Goal: Task Accomplishment & Management: Use online tool/utility

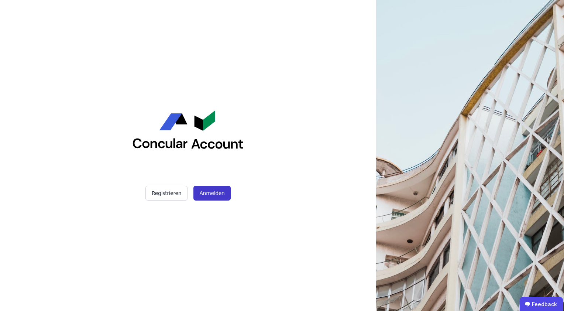
click at [216, 198] on button "Anmelden" at bounding box center [211, 193] width 37 height 15
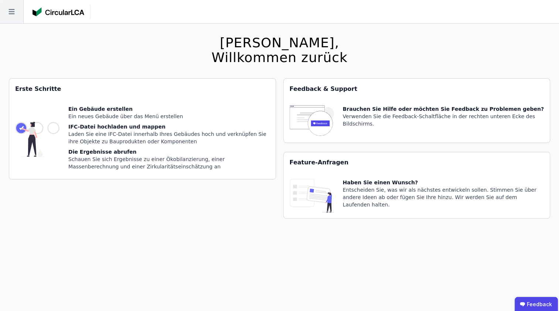
click at [16, 14] on icon at bounding box center [11, 11] width 23 height 23
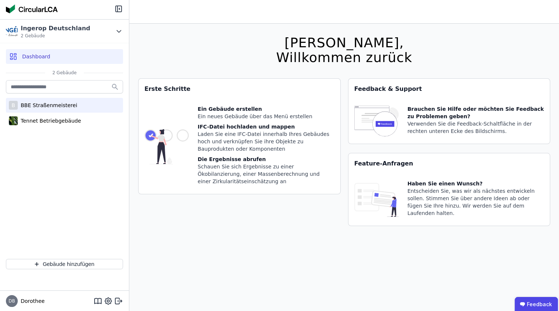
click at [37, 106] on div "BBE Straßenmeisterei" at bounding box center [47, 105] width 59 height 7
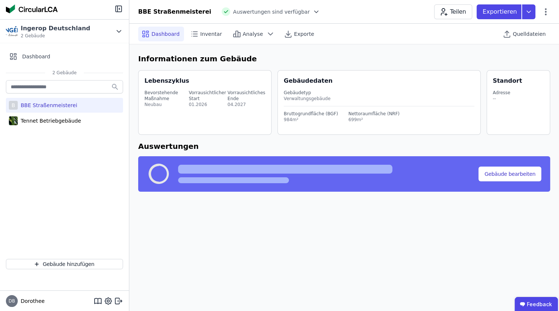
select select "*"
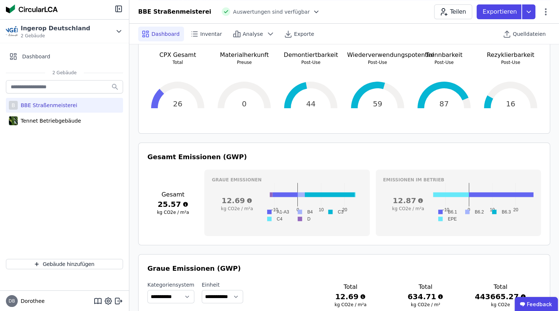
scroll to position [185, 0]
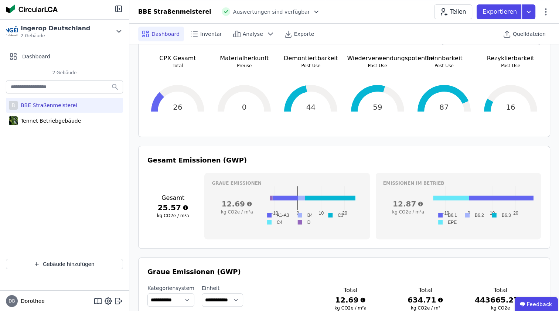
click at [300, 219] on rect at bounding box center [301, 222] width 19 height 7
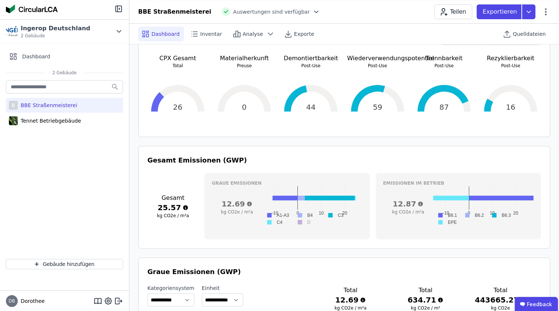
click at [300, 219] on rect at bounding box center [301, 222] width 19 height 7
click at [301, 219] on rect at bounding box center [301, 222] width 19 height 7
click at [298, 219] on rect at bounding box center [301, 222] width 19 height 7
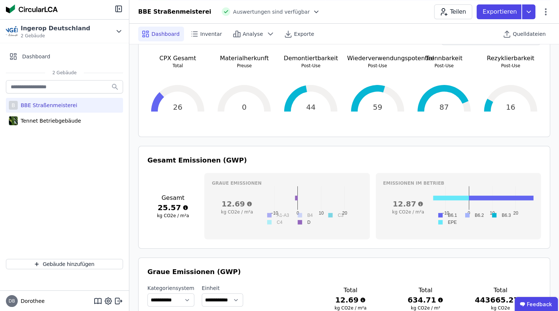
click at [271, 212] on rect at bounding box center [277, 215] width 30 height 7
click at [301, 212] on rect at bounding box center [303, 215] width 22 height 7
click at [329, 212] on rect at bounding box center [334, 215] width 22 height 7
click at [343, 212] on rect at bounding box center [334, 215] width 22 height 7
click at [268, 219] on rect at bounding box center [273, 222] width 22 height 7
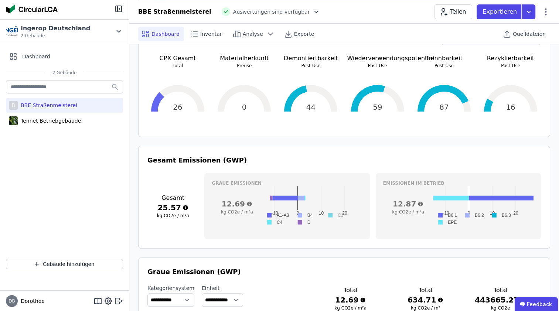
click at [332, 212] on rect at bounding box center [334, 215] width 22 height 7
click at [337, 229] on div "[PERSON_NAME] Emissionen 12.69 kg CO2e / m²a −10 0 10 20 A1-A3 B4 C3 C4 D −15 −…" at bounding box center [286, 206] width 165 height 66
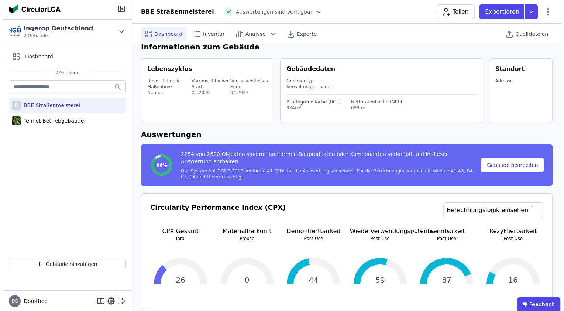
scroll to position [0, 0]
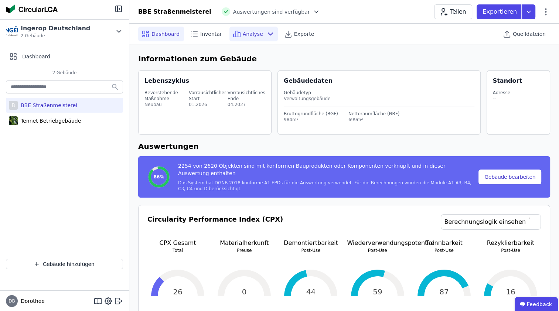
click at [258, 36] on div "Analyse" at bounding box center [253, 34] width 48 height 15
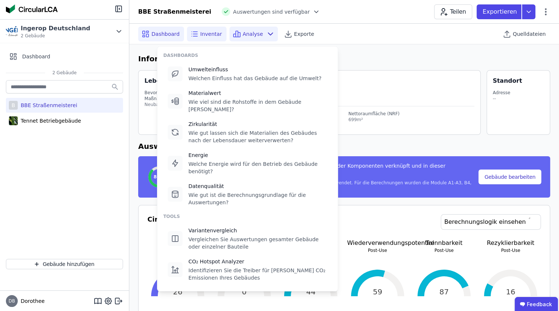
click at [213, 31] on span "Inventar" at bounding box center [211, 33] width 22 height 7
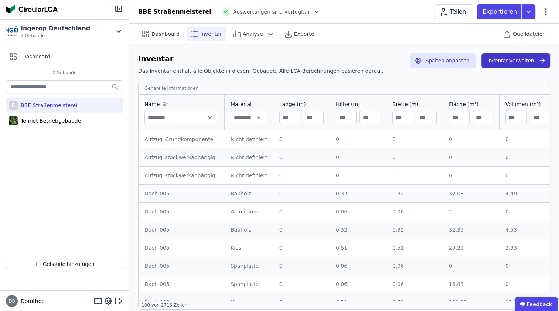
click at [518, 59] on button "Inventar verwalten" at bounding box center [515, 60] width 69 height 15
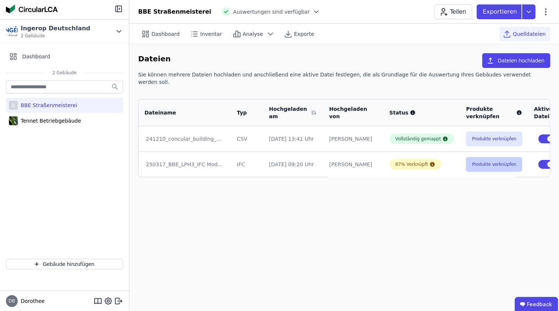
click at [466, 157] on button "Produkte verknüpfen" at bounding box center [494, 164] width 56 height 15
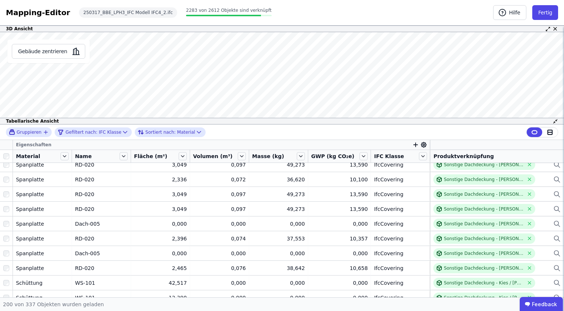
scroll to position [1785, 0]
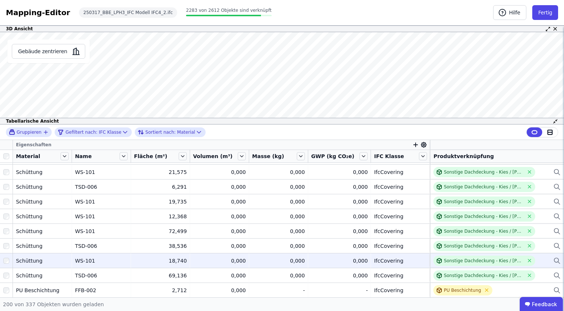
click at [102, 261] on div "WS-101" at bounding box center [101, 260] width 53 height 7
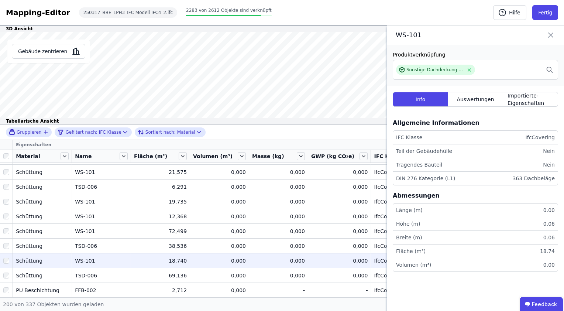
click at [553, 33] on icon at bounding box center [551, 35] width 4 height 4
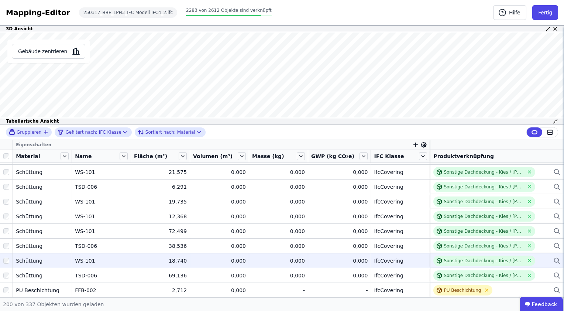
click at [365, 263] on td "0,000 0,000" at bounding box center [339, 260] width 63 height 15
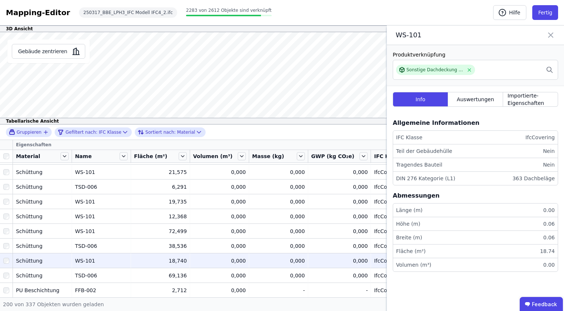
click at [554, 34] on icon at bounding box center [550, 35] width 9 height 10
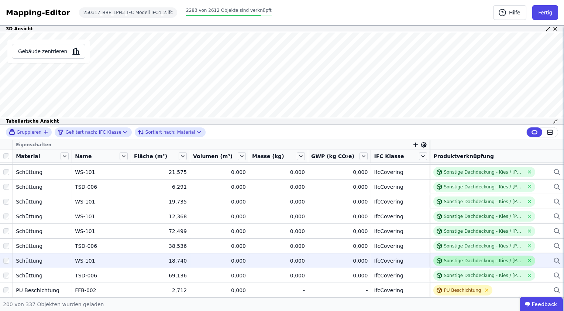
click at [496, 260] on div "Sonstige Dachdeckung - Kies / [PERSON_NAME] / Schroppen" at bounding box center [484, 261] width 80 height 6
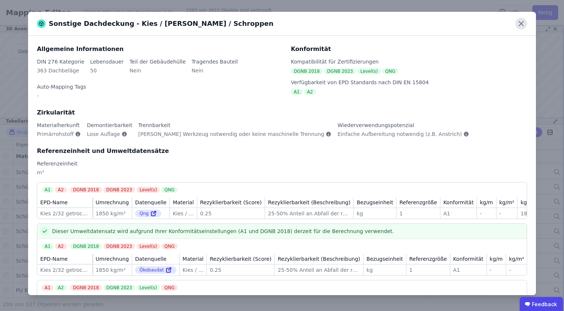
click at [521, 22] on icon at bounding box center [521, 24] width 12 height 12
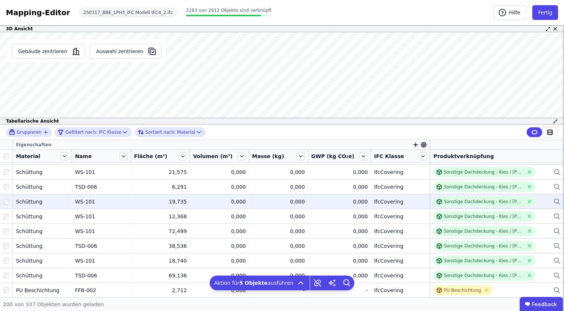
click at [9, 204] on div at bounding box center [6, 201] width 13 height 13
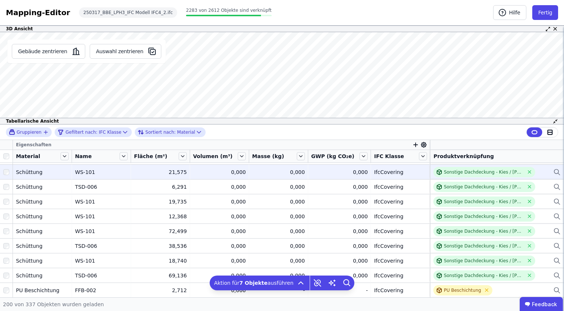
click at [7, 175] on div at bounding box center [6, 171] width 13 height 13
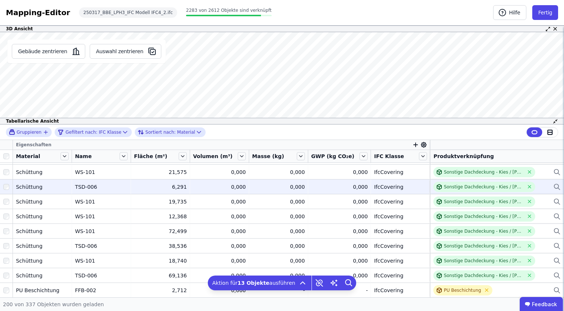
scroll to position [1822, 0]
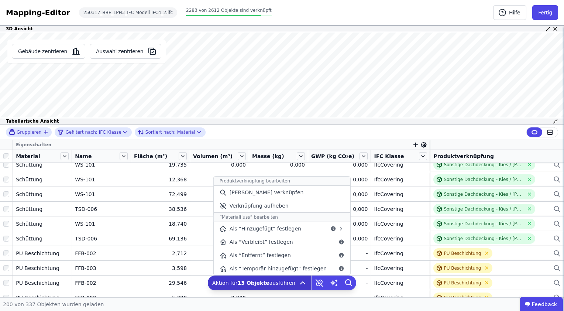
click at [299, 281] on icon at bounding box center [302, 282] width 9 height 9
click at [268, 194] on span "[PERSON_NAME] verknüpfen" at bounding box center [267, 192] width 74 height 7
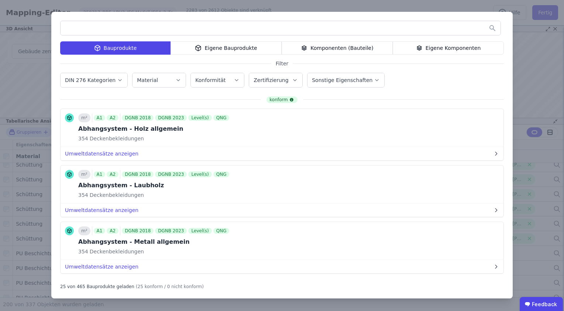
click at [148, 30] on input "text" at bounding box center [281, 27] width 440 height 13
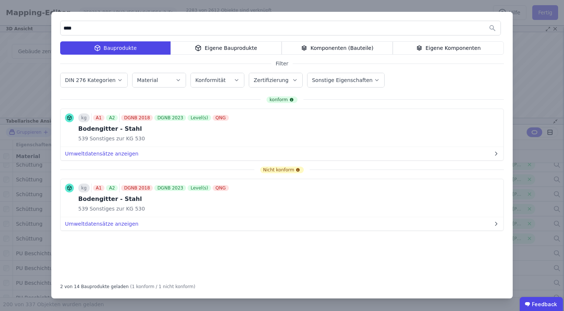
type input "****"
click at [175, 78] on icon "button" at bounding box center [178, 79] width 6 height 7
type input "***"
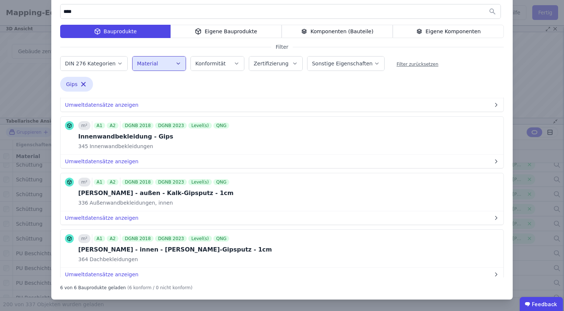
scroll to position [32, 0]
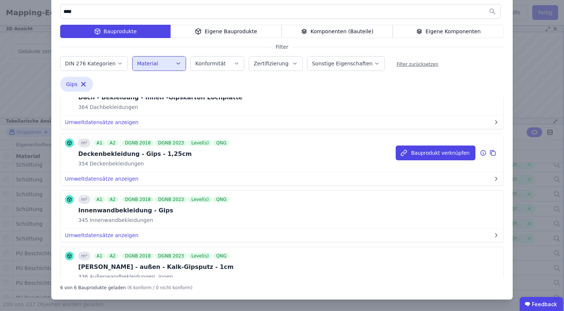
click at [229, 156] on div "m² A1 A2 DGNB 2018 DGNB 2023 Level(s) QNG Deckenbekleidung - Gips - 1,25cm 354 …" at bounding box center [282, 153] width 443 height 38
click at [449, 151] on button "Bauprodukt verknüpfen" at bounding box center [436, 152] width 80 height 15
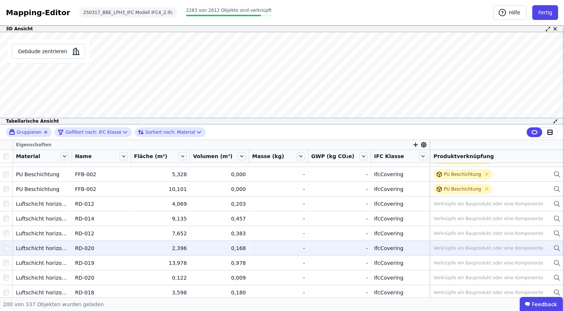
scroll to position [1933, 0]
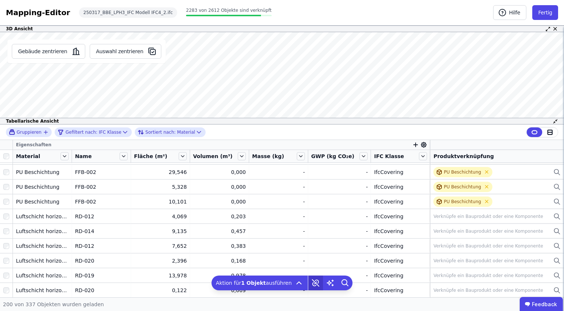
click at [312, 283] on icon at bounding box center [315, 282] width 7 height 7
click at [329, 283] on icon at bounding box center [330, 282] width 15 height 15
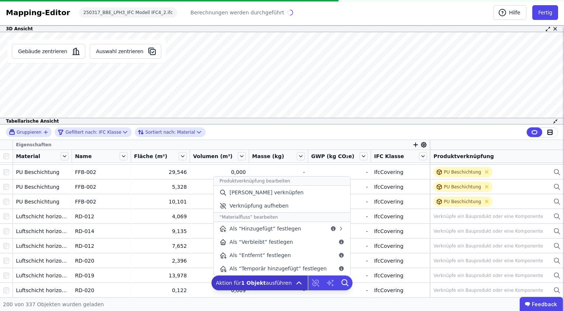
click at [297, 284] on icon at bounding box center [299, 283] width 4 height 2
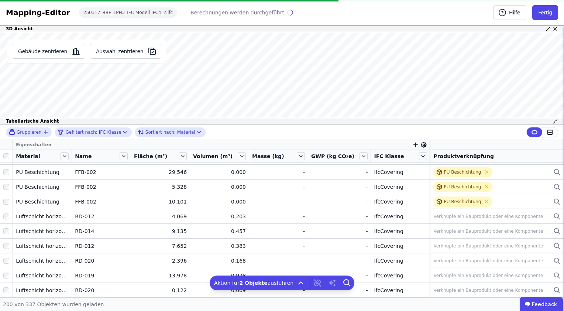
click at [422, 145] on icon at bounding box center [424, 144] width 5 height 5
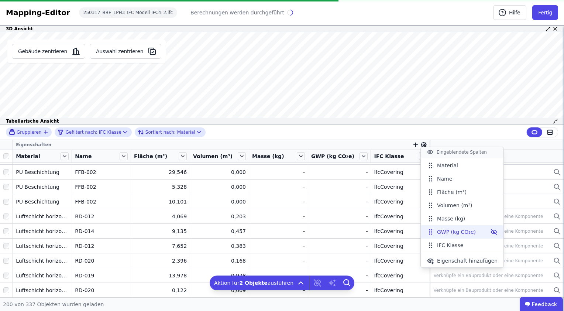
click at [444, 234] on span "GWP (kg CO₂e)" at bounding box center [456, 231] width 39 height 7
click at [431, 234] on icon at bounding box center [431, 234] width 1 height 1
click at [4, 156] on div "Gruppieren Gefiltert nach: IFC Klasse Sortiert nach: Material Eigenschaften Mat…" at bounding box center [282, 210] width 564 height 173
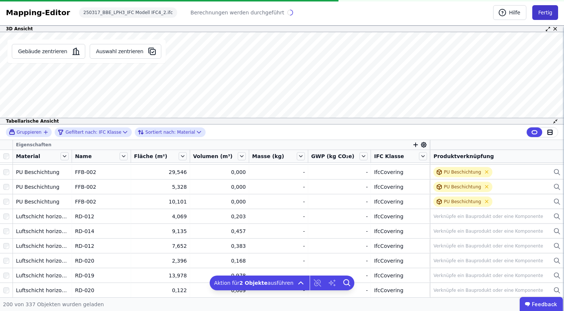
click at [545, 8] on button "Fertig" at bounding box center [545, 12] width 26 height 15
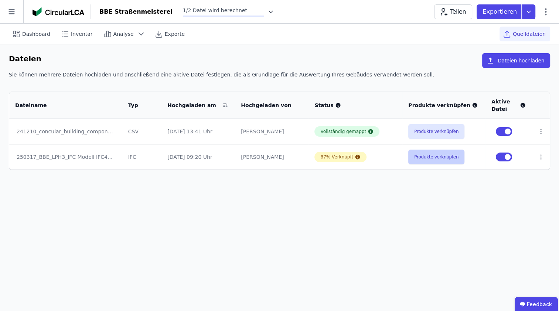
click at [430, 158] on button "Produkte verknüpfen" at bounding box center [436, 157] width 56 height 15
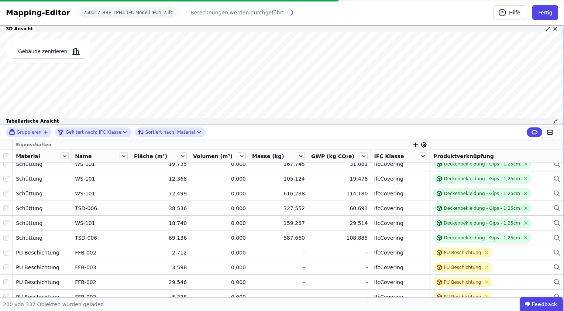
scroll to position [1822, 0]
click at [422, 145] on icon at bounding box center [424, 144] width 5 height 5
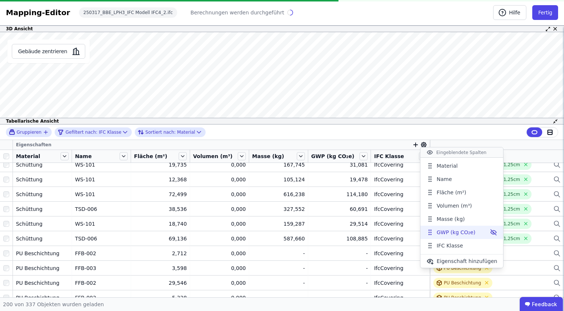
click at [443, 233] on span "GWP (kg CO₂e)" at bounding box center [456, 232] width 39 height 7
click at [336, 244] on div "Gruppieren Gefiltert nach: IFC Klasse Sortiert nach: Material Eigenschaften Mat…" at bounding box center [282, 210] width 564 height 173
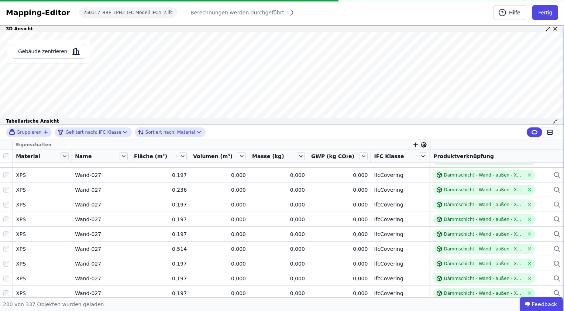
scroll to position [50, 0]
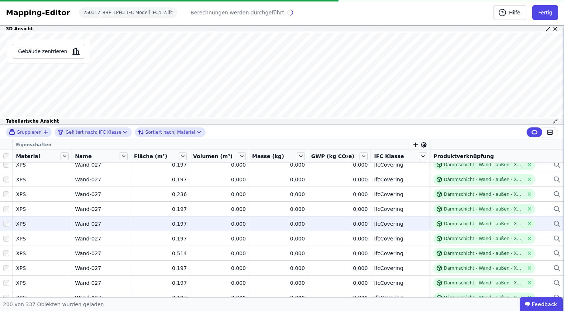
click at [346, 219] on td "0,000 0,000" at bounding box center [339, 223] width 63 height 15
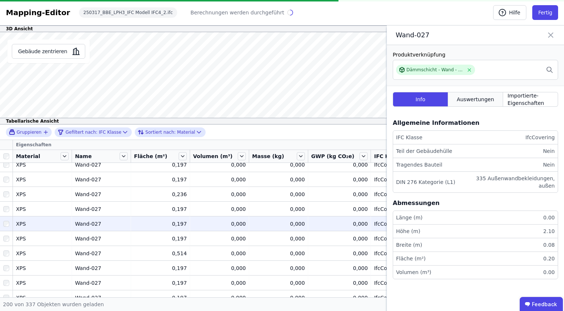
click at [484, 96] on span "Auswertungen" at bounding box center [475, 99] width 37 height 7
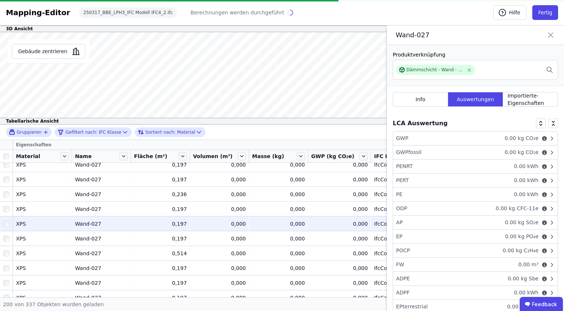
click at [542, 138] on icon at bounding box center [545, 138] width 6 height 6
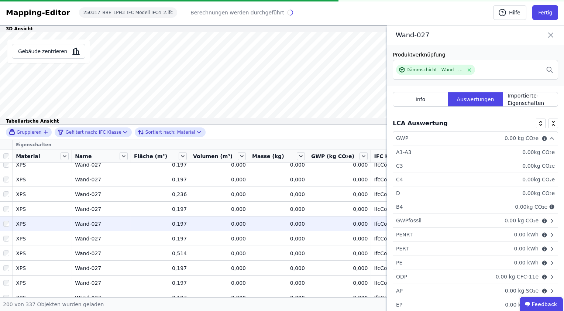
click at [549, 138] on icon at bounding box center [552, 138] width 6 height 6
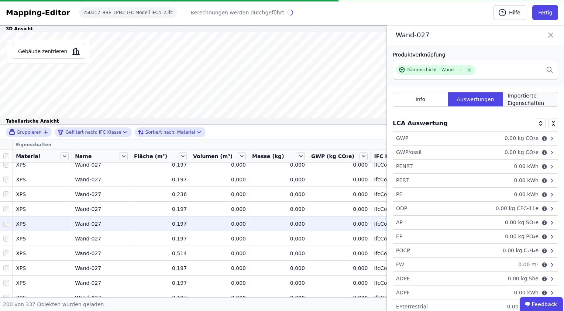
click at [524, 97] on span "Importierte-Eigenschaften" at bounding box center [531, 99] width 46 height 15
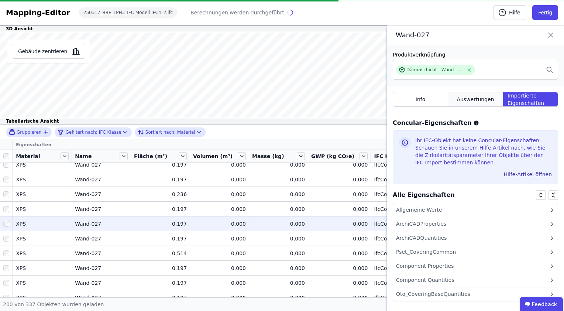
click at [476, 99] on span "Auswertungen" at bounding box center [475, 99] width 37 height 7
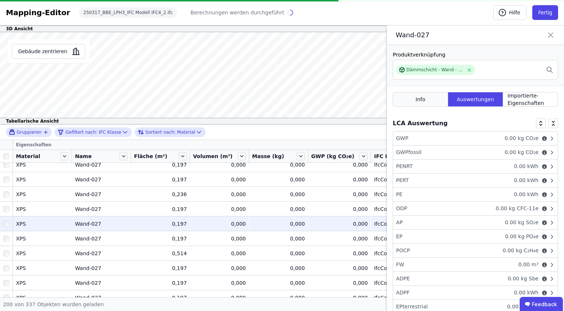
click at [416, 102] on span "Info" at bounding box center [421, 99] width 10 height 7
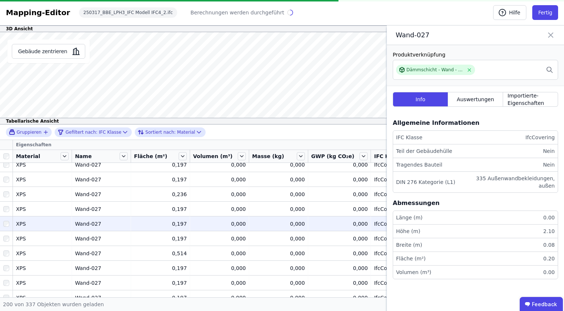
click at [232, 223] on div "0,000" at bounding box center [219, 223] width 53 height 7
click at [552, 35] on icon at bounding box center [550, 35] width 9 height 10
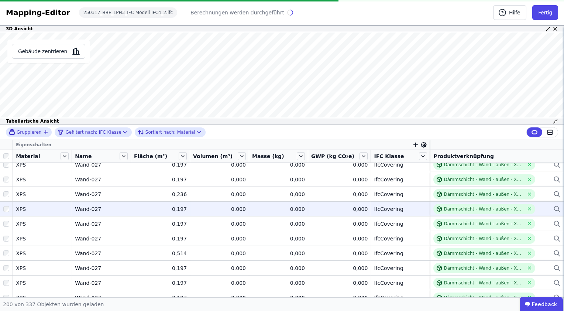
scroll to position [0, 0]
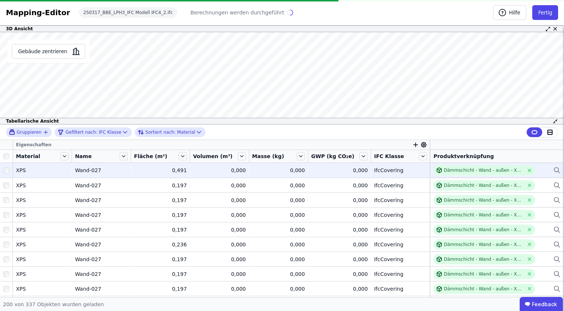
drag, startPoint x: 10, startPoint y: 170, endPoint x: 7, endPoint y: 176, distance: 6.6
click at [10, 170] on div at bounding box center [6, 170] width 13 height 13
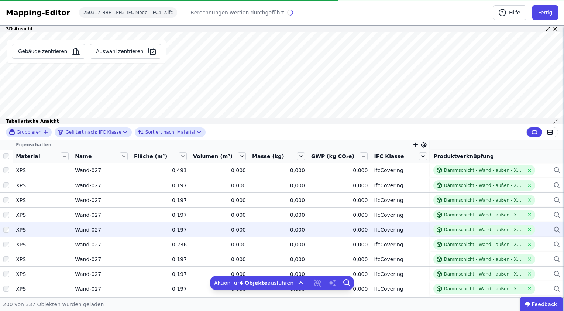
click at [9, 233] on div at bounding box center [6, 229] width 13 height 13
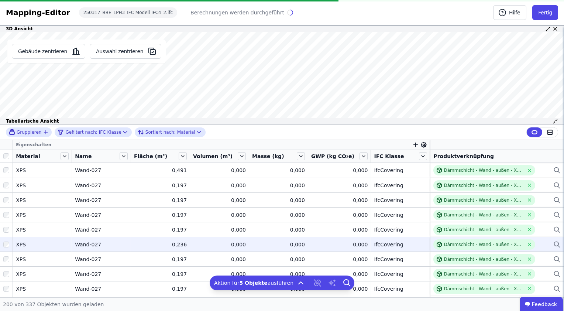
click at [6, 247] on div at bounding box center [6, 244] width 13 height 13
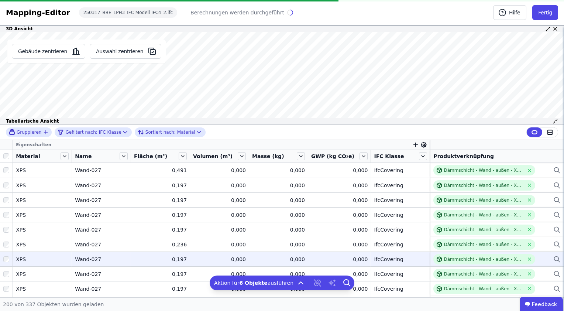
click at [7, 264] on div at bounding box center [6, 259] width 13 height 13
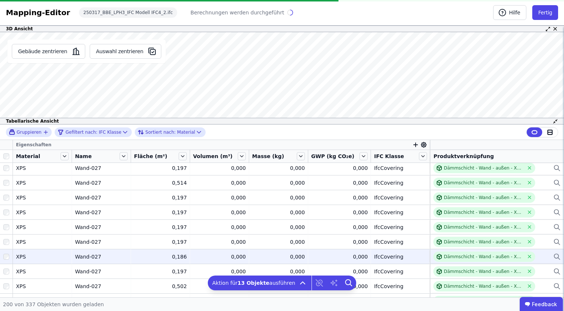
scroll to position [148, 0]
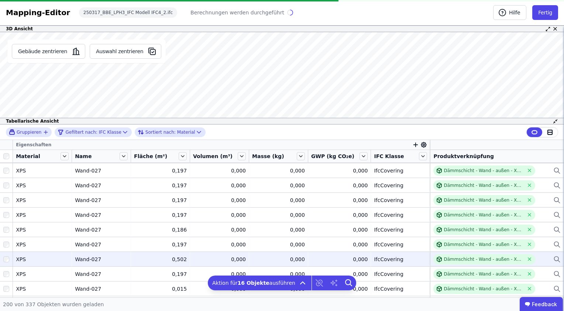
click at [8, 262] on div at bounding box center [6, 259] width 13 height 13
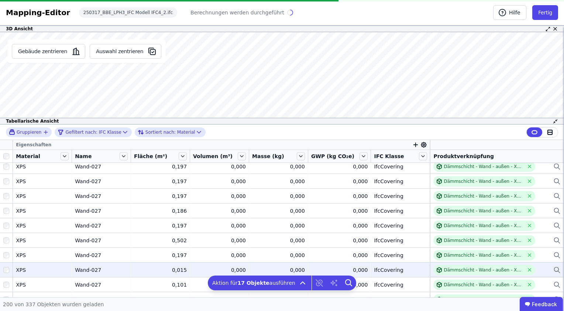
scroll to position [222, 0]
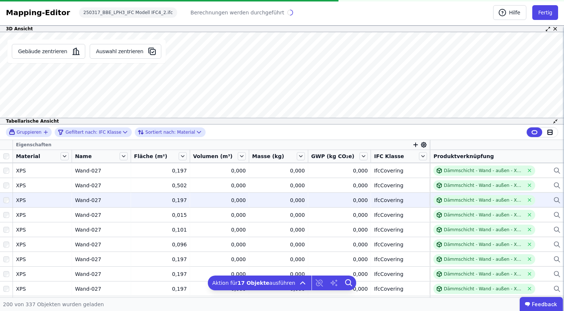
click at [9, 202] on div at bounding box center [6, 199] width 13 height 13
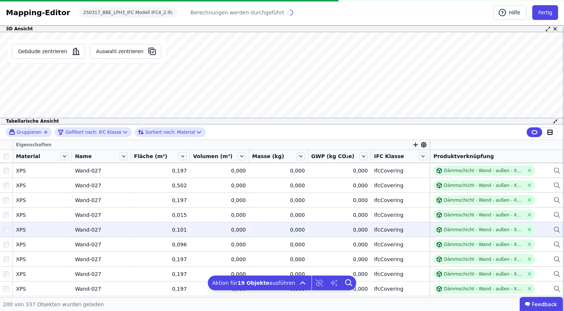
click at [6, 232] on div at bounding box center [6, 229] width 13 height 13
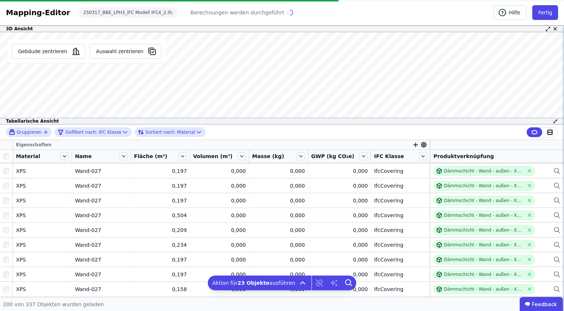
scroll to position [332, 0]
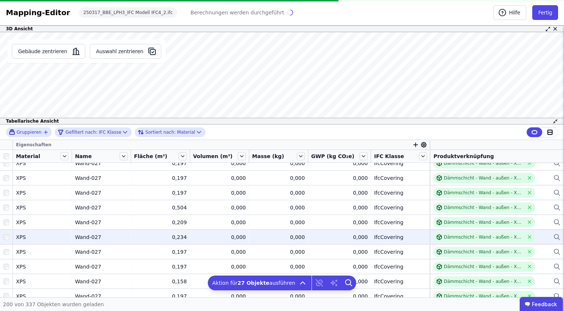
click at [6, 240] on div at bounding box center [6, 236] width 13 height 13
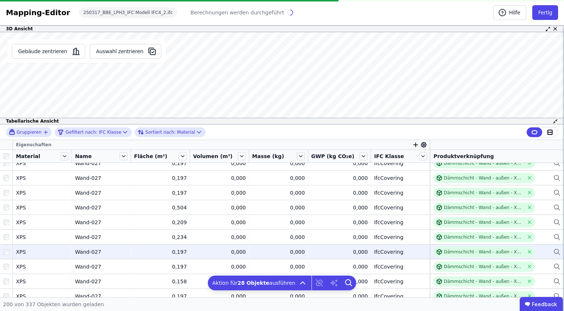
click at [6, 255] on div at bounding box center [6, 251] width 13 height 13
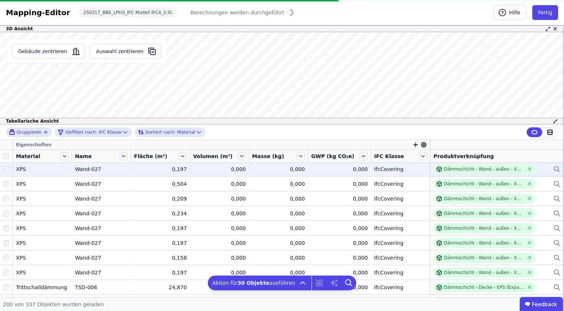
scroll to position [369, 0]
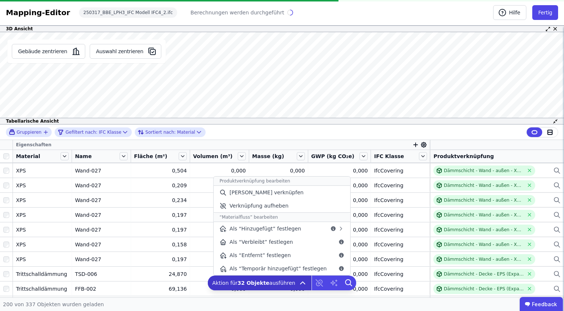
click at [298, 282] on icon at bounding box center [302, 282] width 9 height 9
click at [278, 191] on span "[PERSON_NAME] verknüpfen" at bounding box center [267, 192] width 74 height 7
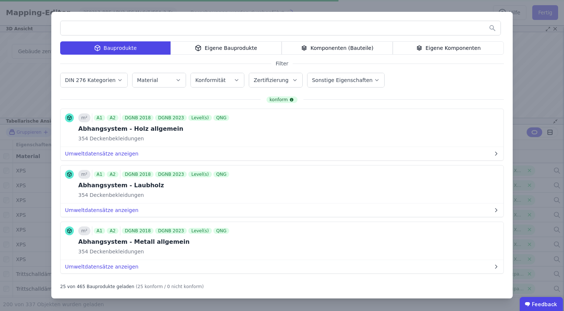
click at [127, 34] on input "text" at bounding box center [281, 27] width 440 height 13
click at [167, 80] on div "Material" at bounding box center [159, 79] width 44 height 7
type input "***"
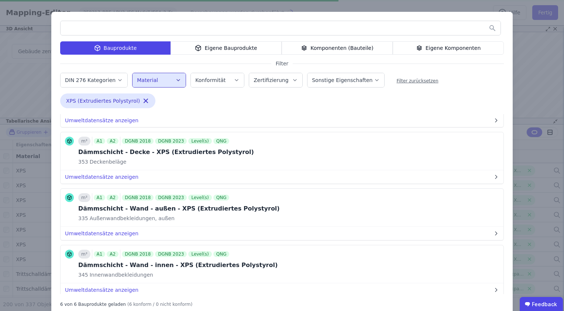
scroll to position [180, 0]
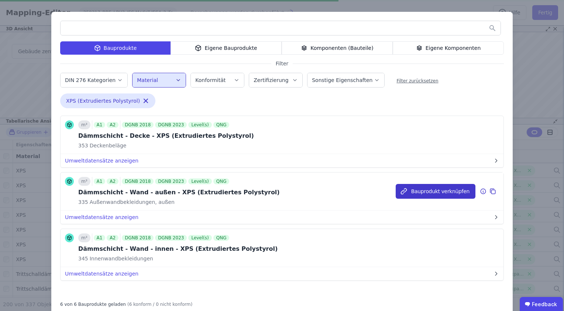
click at [423, 191] on button "Bauprodukt verknüpfen" at bounding box center [436, 191] width 80 height 15
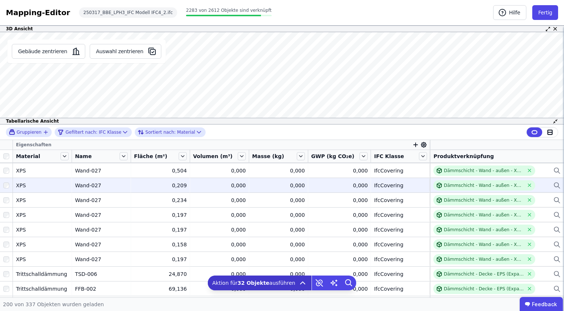
click at [388, 185] on div "IfcCovering" at bounding box center [400, 185] width 53 height 7
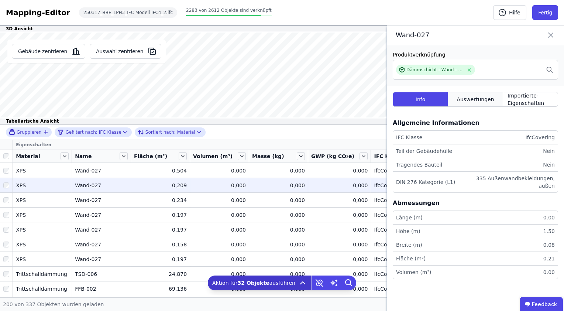
click at [481, 96] on span "Auswertungen" at bounding box center [475, 99] width 37 height 7
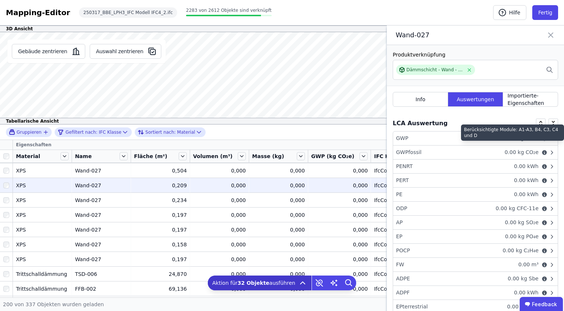
click at [542, 138] on icon at bounding box center [544, 138] width 5 height 5
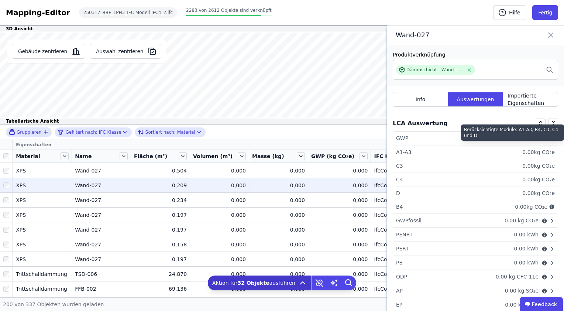
click at [542, 138] on icon at bounding box center [544, 138] width 5 height 5
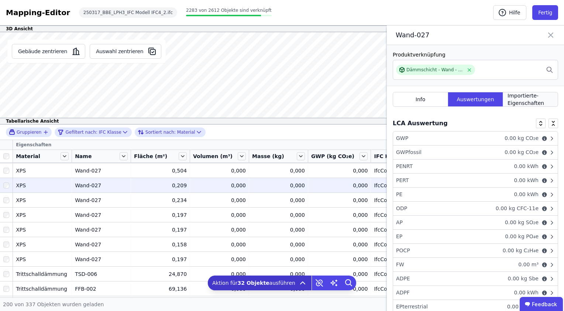
click at [518, 99] on span "Importierte-Eigenschaften" at bounding box center [531, 99] width 46 height 15
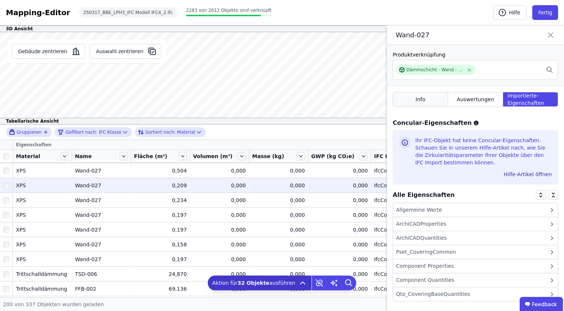
click at [416, 98] on span "Info" at bounding box center [421, 99] width 10 height 7
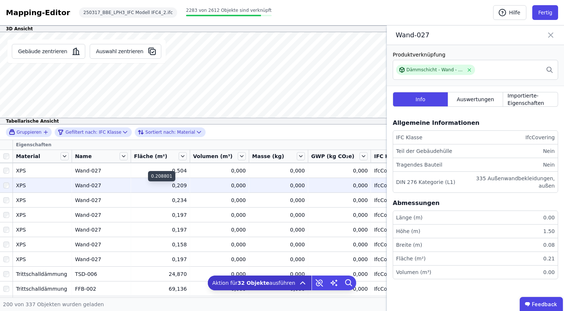
click at [182, 184] on div "0,209" at bounding box center [160, 185] width 53 height 7
click at [552, 34] on icon at bounding box center [551, 35] width 4 height 4
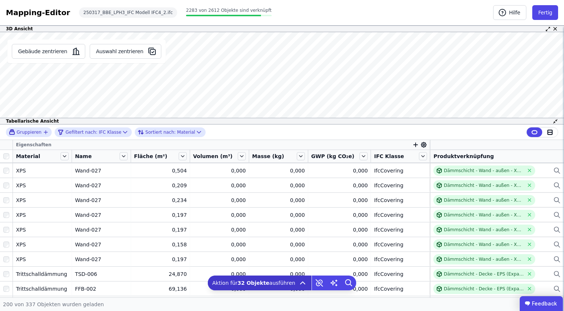
click at [542, 305] on ubdiv "Feedback" at bounding box center [541, 303] width 43 height 15
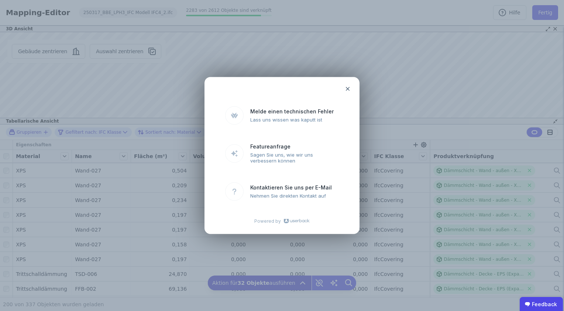
click at [344, 89] on uclosel at bounding box center [347, 89] width 15 height 15
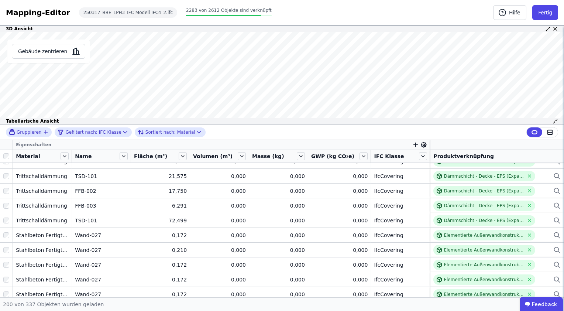
scroll to position [775, 0]
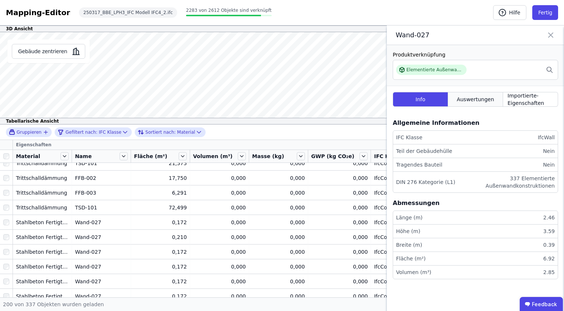
click at [492, 97] on span "Auswertungen" at bounding box center [475, 99] width 37 height 7
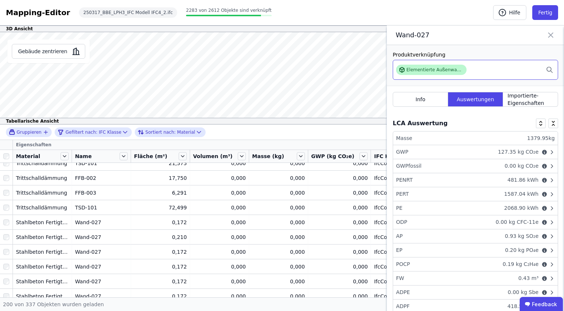
click at [452, 69] on div "Elementierte Außenwandkonstruktion - Nadelholz" at bounding box center [434, 70] width 57 height 6
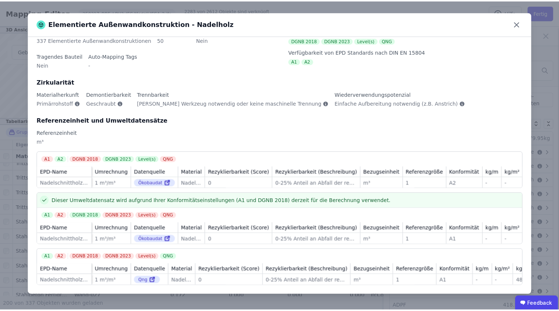
scroll to position [0, 0]
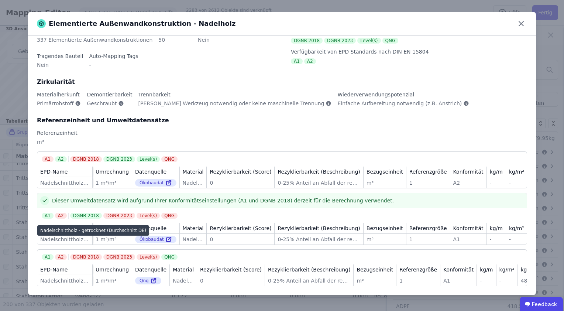
click at [77, 236] on div "Nadelschnittholz - getrocknet (Durchschnitt DE)" at bounding box center [64, 239] width 49 height 7
click at [165, 235] on icon at bounding box center [168, 239] width 7 height 9
click at [282, 213] on div "A1 A2 DGNB 2018 DGNB 2023 Level(s) QNG" at bounding box center [284, 216] width 485 height 6
click at [142, 179] on div "Ökobaudat" at bounding box center [155, 182] width 41 height 7
click at [165, 178] on icon at bounding box center [168, 182] width 7 height 9
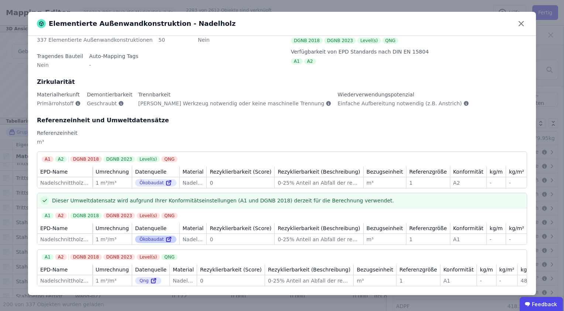
click at [165, 235] on icon at bounding box center [168, 239] width 7 height 9
click at [293, 58] on div "A1" at bounding box center [297, 61] width 12 height 6
drag, startPoint x: 380, startPoint y: 44, endPoint x: 414, endPoint y: 45, distance: 34.7
click at [414, 48] on div "Verfügbarkeit von EPD Standards nach DIN EN 15804" at bounding box center [409, 51] width 236 height 7
copy div "DIN EN 15804"
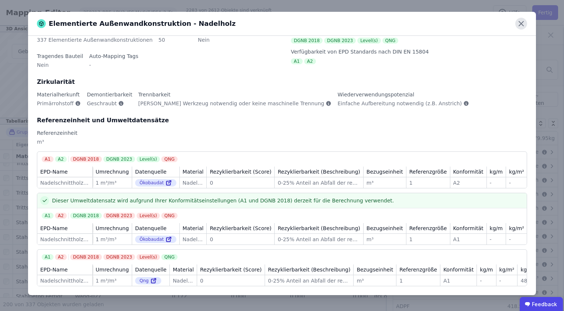
click at [523, 24] on icon at bounding box center [521, 24] width 12 height 12
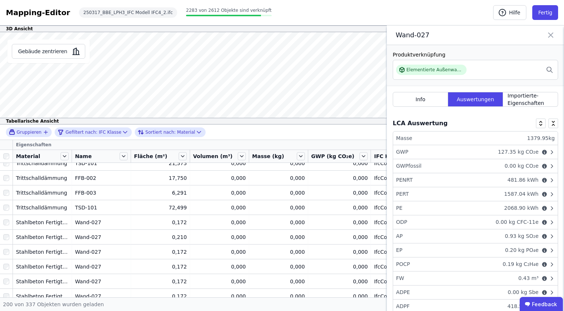
click at [553, 34] on icon at bounding box center [550, 35] width 9 height 10
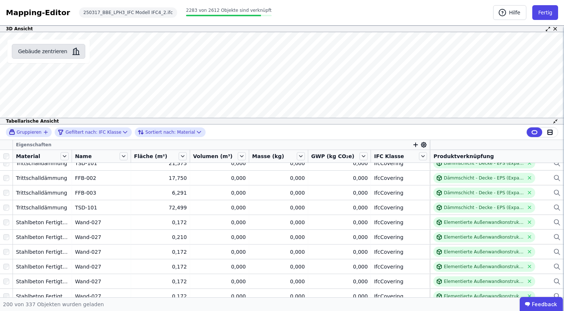
click at [60, 50] on button "Gebäude zentrieren" at bounding box center [48, 51] width 73 height 15
click at [543, 14] on button "Fertig" at bounding box center [545, 12] width 26 height 15
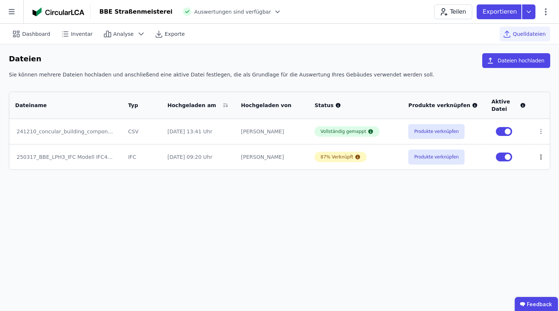
click at [540, 157] on icon at bounding box center [540, 157] width 7 height 7
click at [497, 131] on div "Im 3D-Viewer öffnen" at bounding box center [502, 129] width 74 height 18
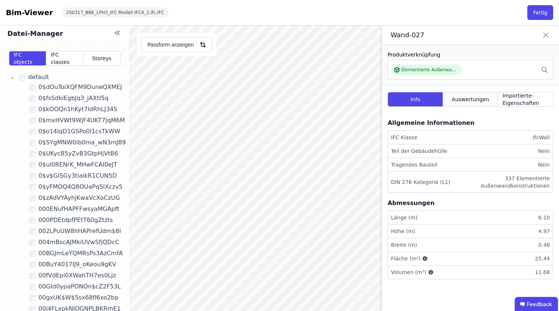
click at [465, 101] on span "Auswertungen" at bounding box center [469, 99] width 37 height 7
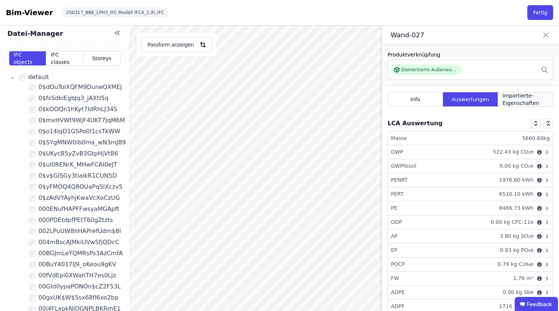
click at [502, 99] on span "Importierte-Eigenschaften" at bounding box center [525, 99] width 46 height 15
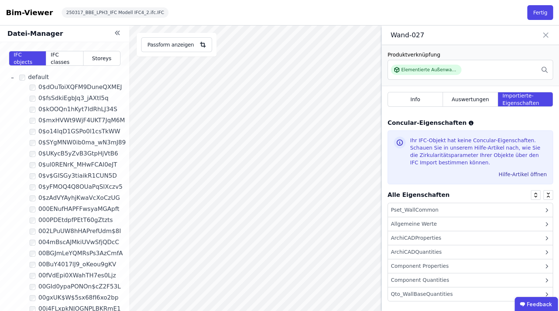
scroll to position [6, 0]
click at [545, 32] on icon at bounding box center [545, 35] width 9 height 10
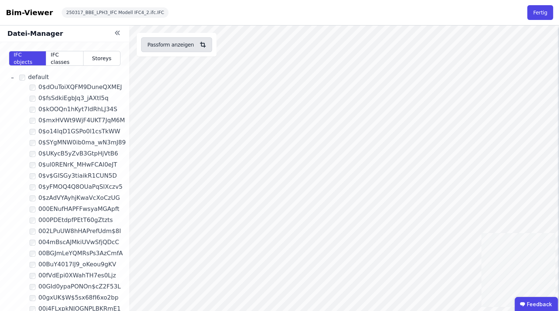
click at [198, 44] on icon "button" at bounding box center [202, 44] width 9 height 9
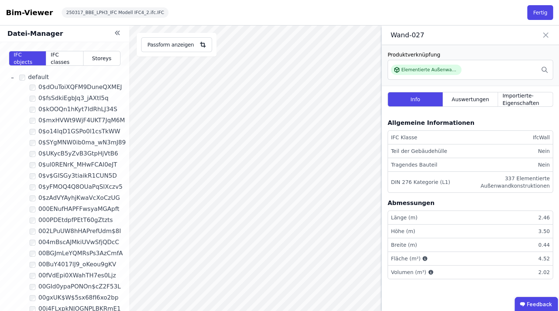
click at [545, 35] on icon at bounding box center [545, 35] width 4 height 4
click at [431, 69] on div "Elementierte Außenwandkonstruktion - Stahlbeton - C30/37 - 2%" at bounding box center [429, 70] width 57 height 6
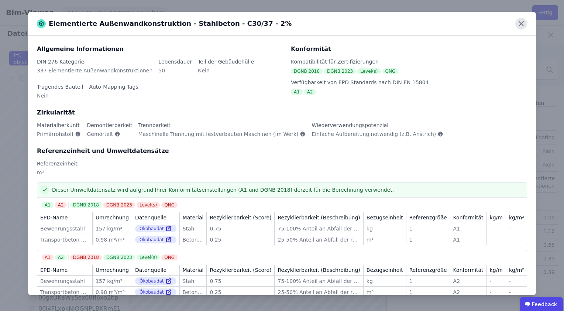
click at [518, 24] on icon at bounding box center [521, 24] width 12 height 12
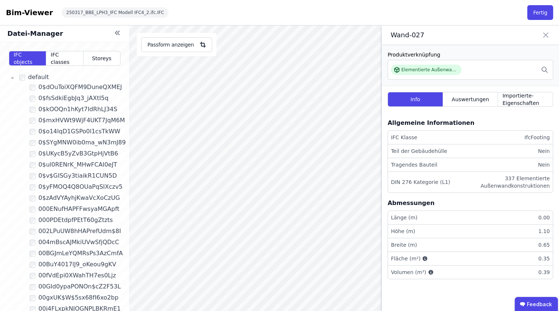
click at [545, 33] on icon at bounding box center [545, 35] width 9 height 10
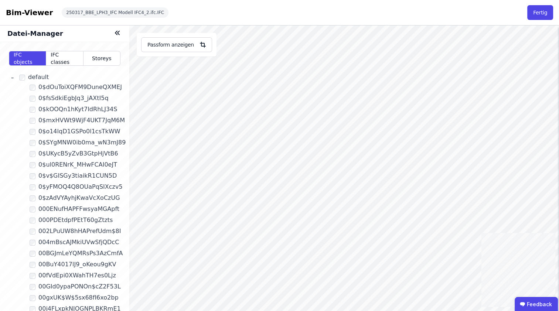
click at [119, 30] on icon at bounding box center [117, 32] width 9 height 9
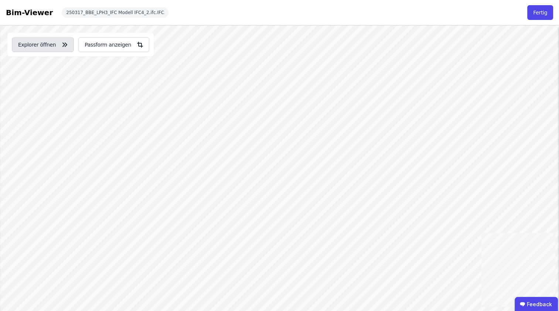
click at [63, 45] on icon "button" at bounding box center [64, 45] width 2 height 4
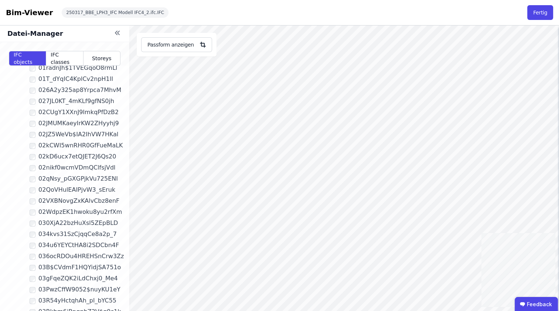
scroll to position [554, 0]
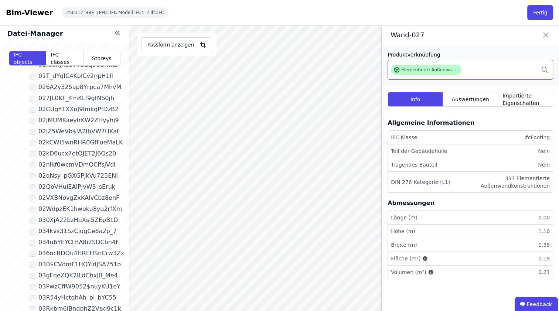
click at [412, 69] on div "Elementierte Außenwandkonstruktion - Stahlbeton - C30/37 - 2%" at bounding box center [429, 70] width 57 height 6
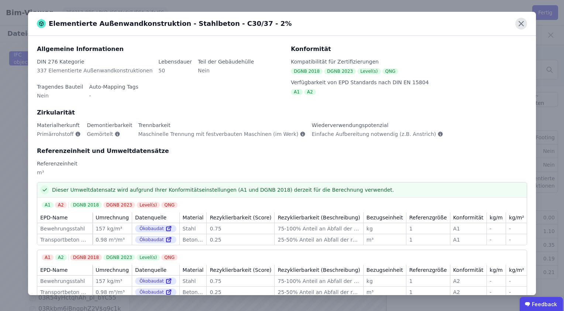
click at [521, 21] on icon at bounding box center [521, 24] width 12 height 12
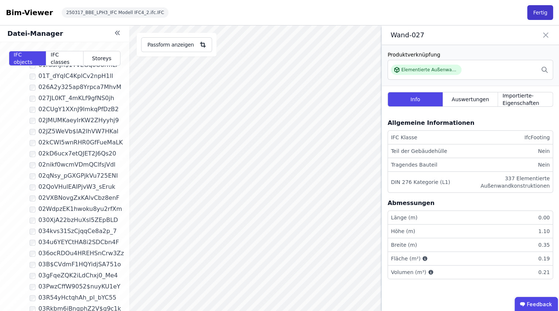
click at [546, 10] on button "Fertig" at bounding box center [540, 12] width 26 height 15
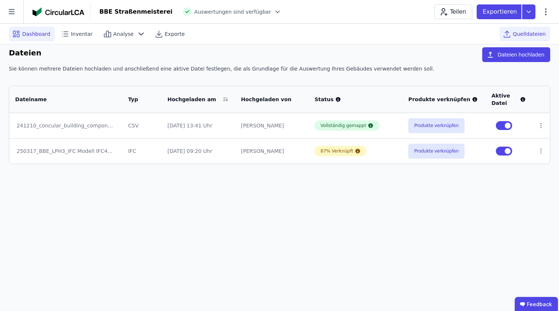
click at [31, 36] on span "Dashboard" at bounding box center [36, 33] width 28 height 7
select select "*"
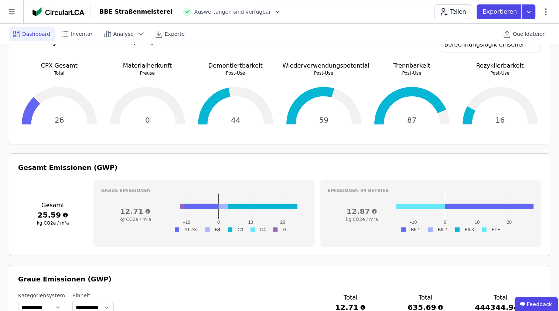
scroll to position [191, 0]
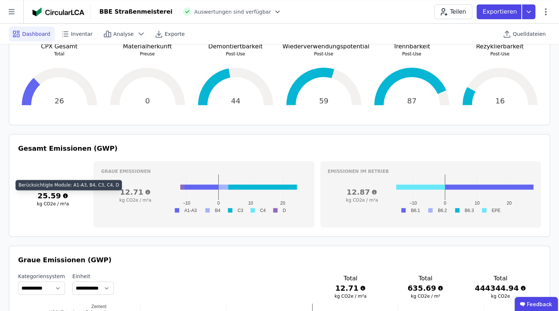
click at [63, 195] on icon at bounding box center [65, 196] width 6 height 6
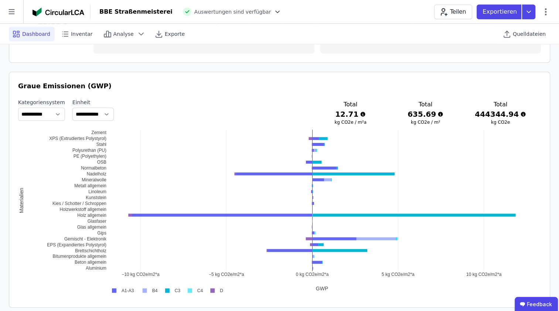
scroll to position [375, 0]
